Goal: Book appointment/travel/reservation

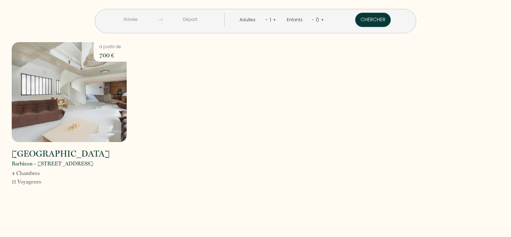
click at [158, 19] on input "text" at bounding box center [130, 20] width 54 height 14
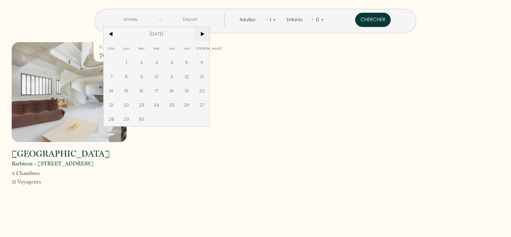
click at [210, 34] on span ">" at bounding box center [201, 34] width 15 height 14
click at [194, 77] on span "7" at bounding box center [186, 77] width 15 height 14
type input "[DATE]"
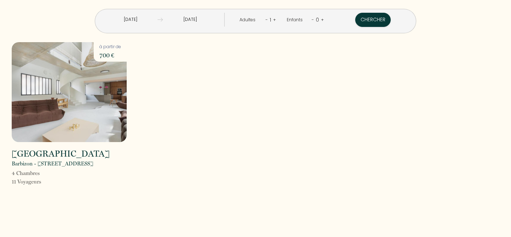
click at [208, 20] on input "[DATE]" at bounding box center [190, 20] width 54 height 14
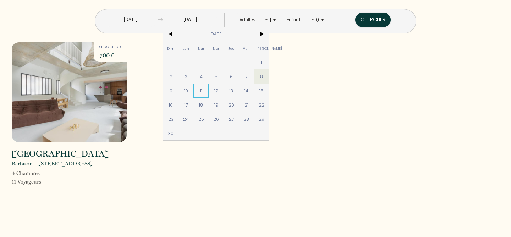
click at [209, 91] on span "11" at bounding box center [200, 91] width 15 height 14
type input "[DATE]"
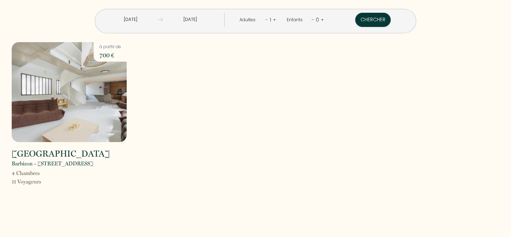
click at [273, 20] on link "+" at bounding box center [274, 19] width 3 height 7
click at [274, 20] on link "+" at bounding box center [275, 19] width 3 height 7
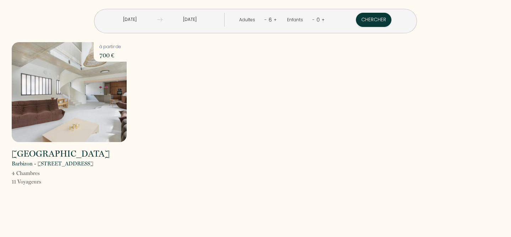
click at [321, 20] on link "+" at bounding box center [322, 19] width 3 height 7
click at [307, 20] on div "Enfants - 1 +" at bounding box center [306, 20] width 48 height 14
click at [320, 20] on link "+" at bounding box center [321, 19] width 3 height 7
click at [321, 20] on link "+" at bounding box center [322, 19] width 3 height 7
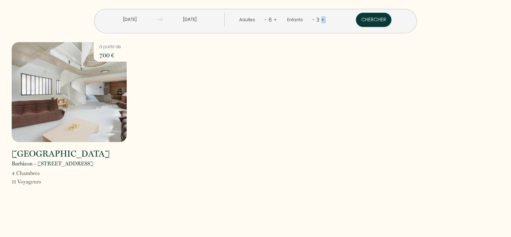
click at [321, 20] on link "+" at bounding box center [322, 19] width 3 height 7
click at [356, 21] on button "Chercher" at bounding box center [373, 20] width 35 height 14
click at [66, 89] on img at bounding box center [69, 92] width 115 height 100
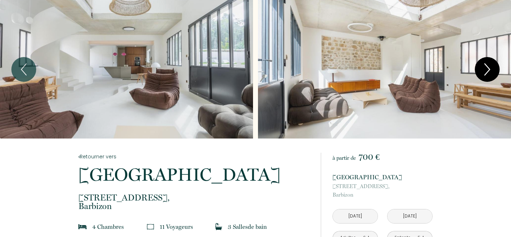
click at [483, 70] on icon "Next" at bounding box center [487, 69] width 15 height 21
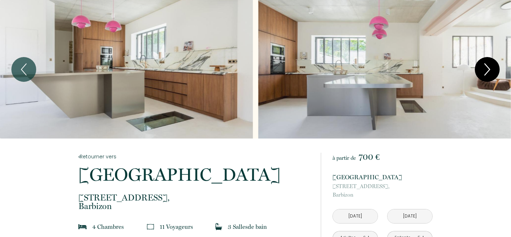
click at [483, 68] on icon "Next" at bounding box center [487, 69] width 15 height 21
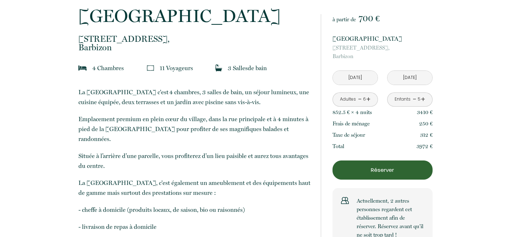
scroll to position [152, 0]
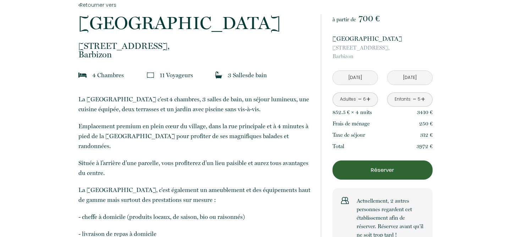
click at [361, 83] on input "[DATE]" at bounding box center [355, 78] width 45 height 14
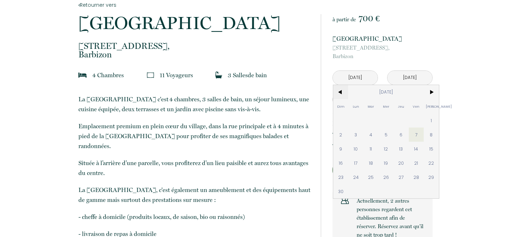
click at [340, 95] on span "<" at bounding box center [340, 92] width 15 height 14
click at [415, 122] on span "3" at bounding box center [416, 121] width 15 height 14
type input "[DATE]"
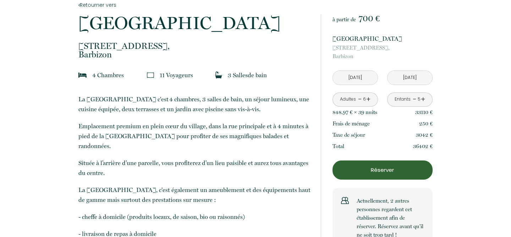
click at [397, 79] on input "[DATE]" at bounding box center [409, 78] width 45 height 14
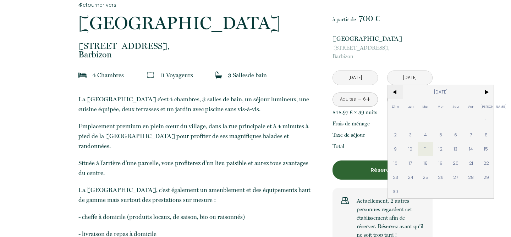
click at [398, 95] on span "<" at bounding box center [395, 92] width 15 height 14
click at [393, 137] on span "5" at bounding box center [395, 135] width 15 height 14
type input "[DATE]"
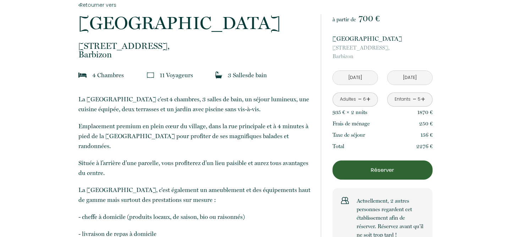
click at [359, 99] on link "-" at bounding box center [360, 99] width 4 height 11
click at [414, 98] on link "-" at bounding box center [415, 99] width 4 height 11
click at [414, 99] on link "-" at bounding box center [415, 99] width 4 height 11
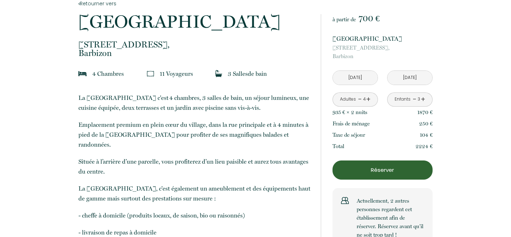
scroll to position [149, 0]
